Goal: Navigation & Orientation: Understand site structure

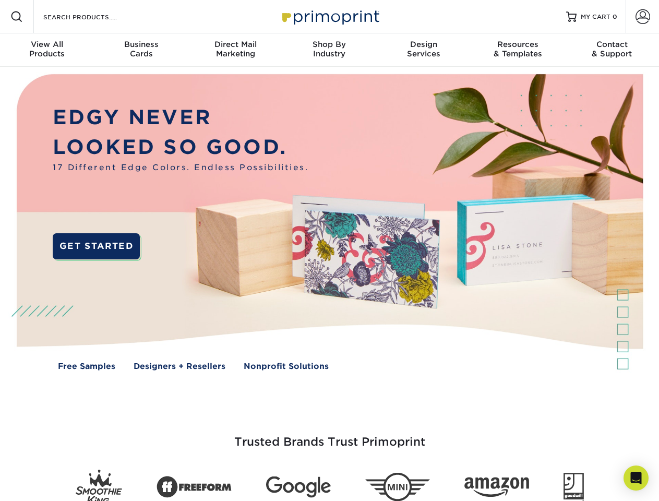
click at [329, 250] on img at bounding box center [329, 230] width 652 height 326
click at [17, 17] on span at bounding box center [16, 16] width 13 height 13
click at [642, 17] on span at bounding box center [643, 16] width 15 height 15
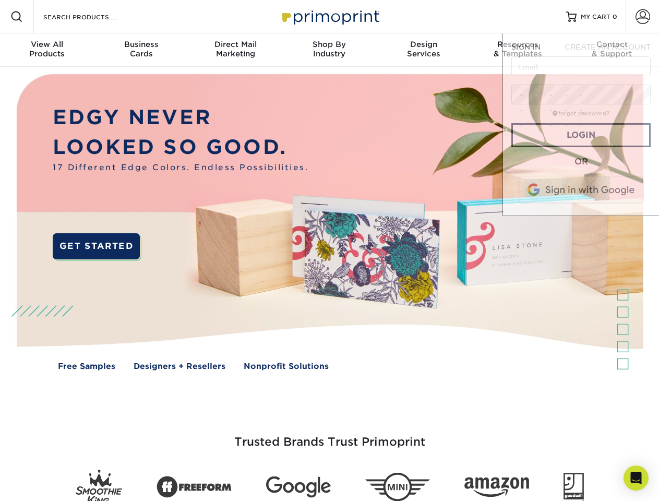
click at [47, 50] on div "View All Products" at bounding box center [47, 49] width 94 height 19
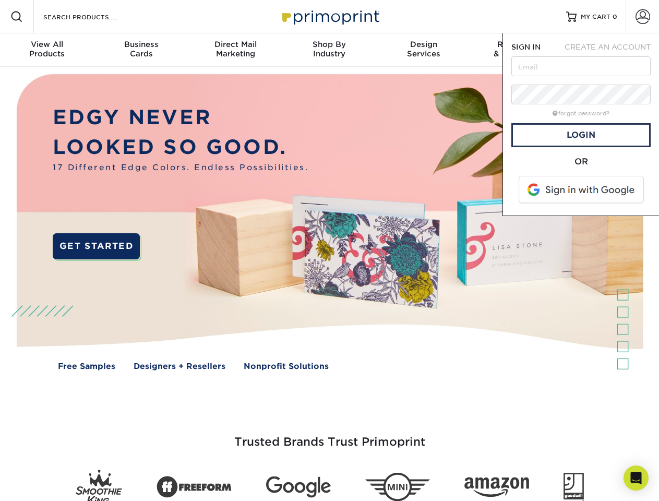
click at [141, 50] on div "Business Cards" at bounding box center [141, 49] width 94 height 19
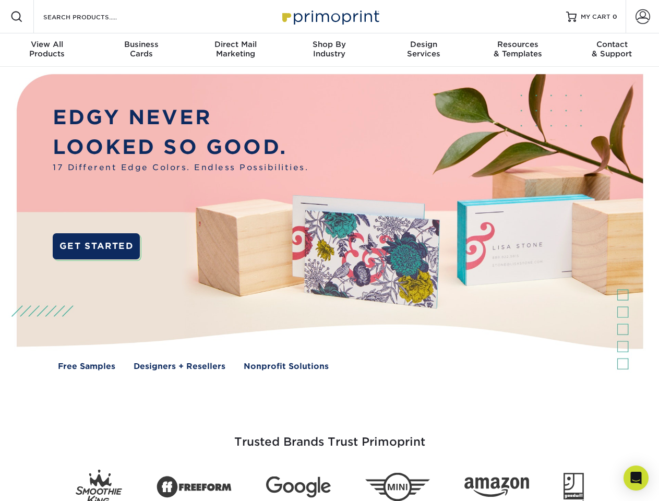
click at [235, 50] on div "Direct Mail Marketing" at bounding box center [235, 49] width 94 height 19
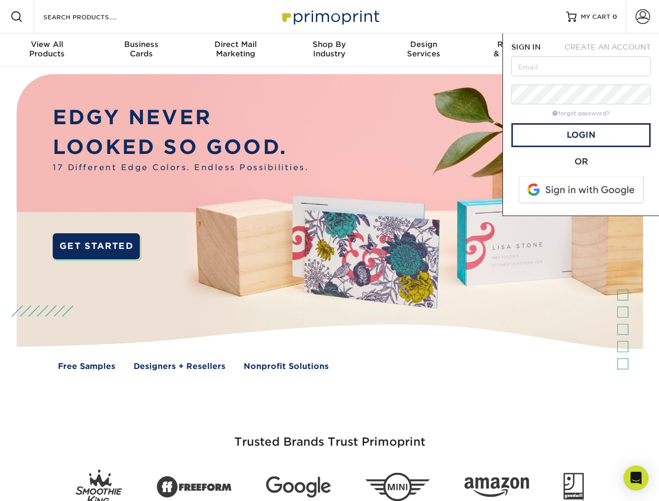
click at [329, 50] on div "Shop By Industry" at bounding box center [329, 49] width 94 height 19
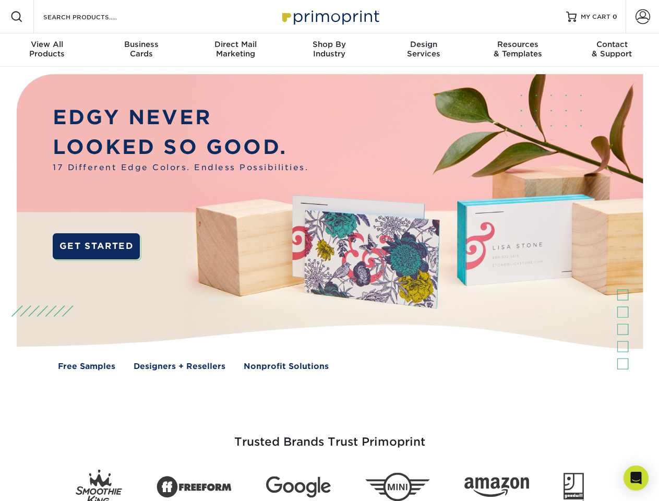
click at [424, 50] on div "Design Services" at bounding box center [424, 49] width 94 height 19
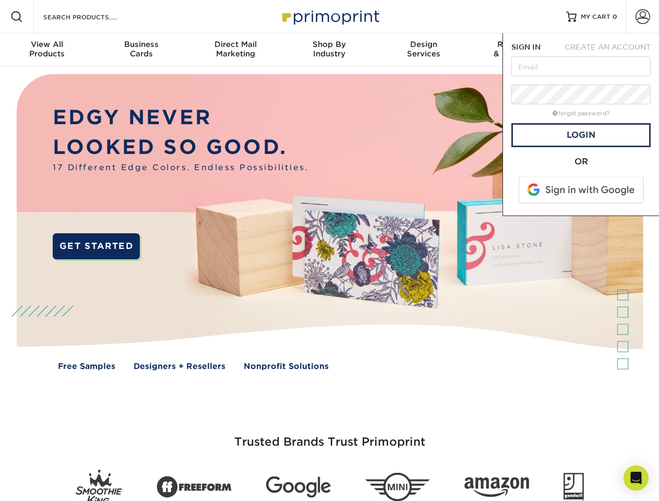
click at [518, 50] on span "SIGN IN" at bounding box center [525, 47] width 29 height 8
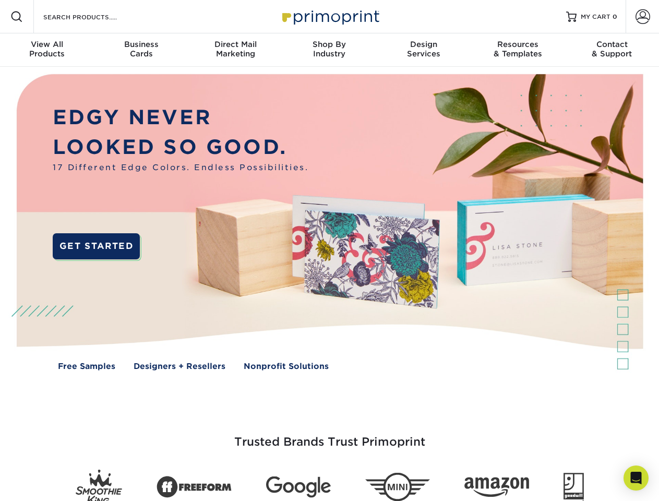
click at [612, 50] on div "Contact & Support" at bounding box center [612, 49] width 94 height 19
